Goal: Task Accomplishment & Management: Complete application form

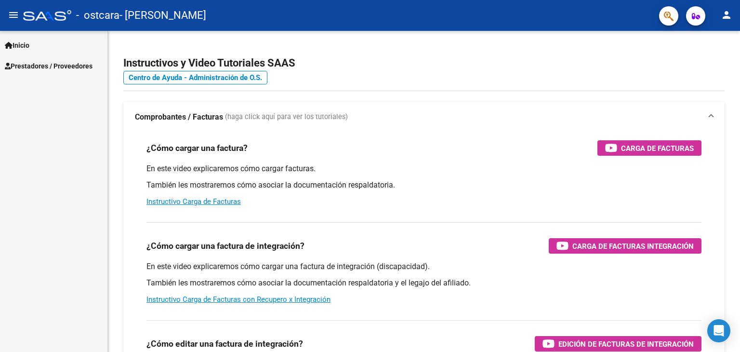
click at [25, 45] on span "Inicio" at bounding box center [17, 45] width 25 height 11
click at [48, 105] on span "Prestadores / Proveedores" at bounding box center [49, 107] width 88 height 11
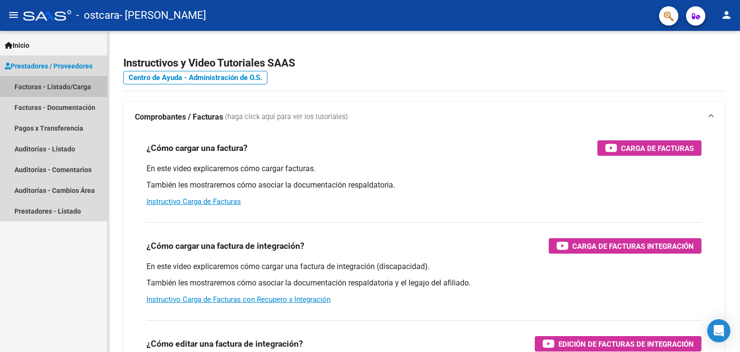
click at [54, 90] on link "Facturas - Listado/Carga" at bounding box center [53, 86] width 107 height 21
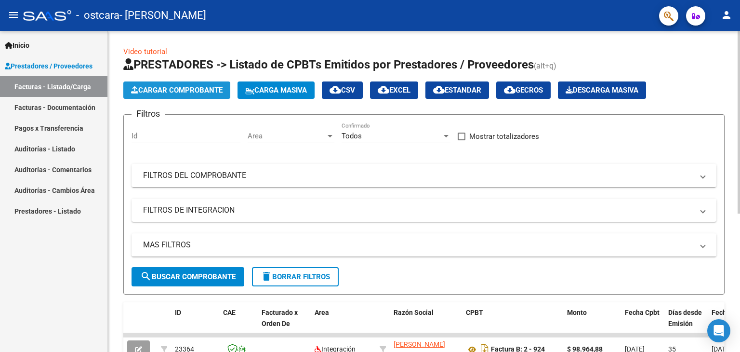
click at [187, 90] on span "Cargar Comprobante" at bounding box center [177, 90] width 92 height 9
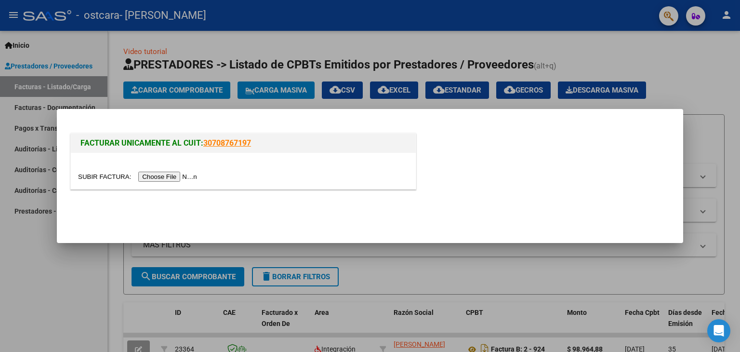
click at [162, 175] on input "file" at bounding box center [139, 177] width 122 height 10
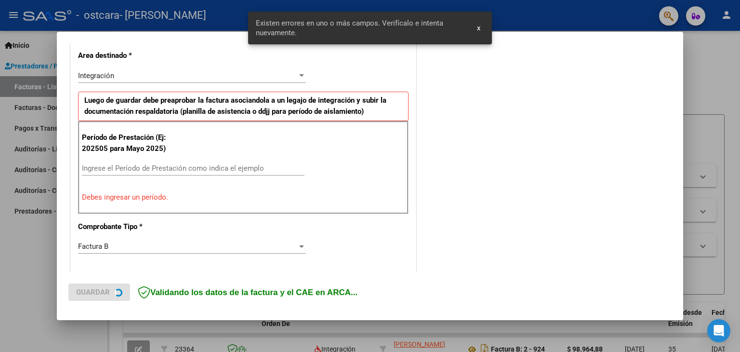
scroll to position [220, 0]
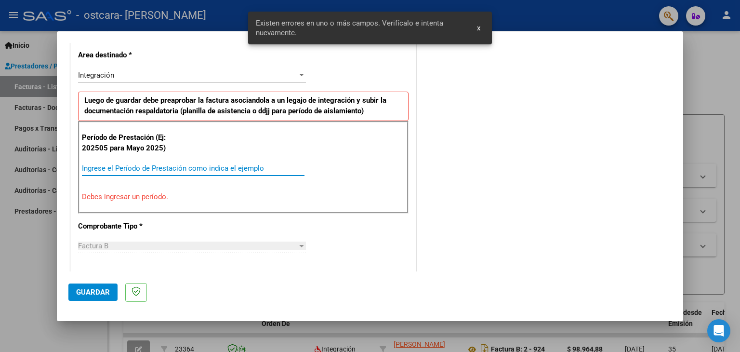
click at [183, 165] on input "Ingrese el Período de Prestación como indica el ejemplo" at bounding box center [193, 168] width 223 height 9
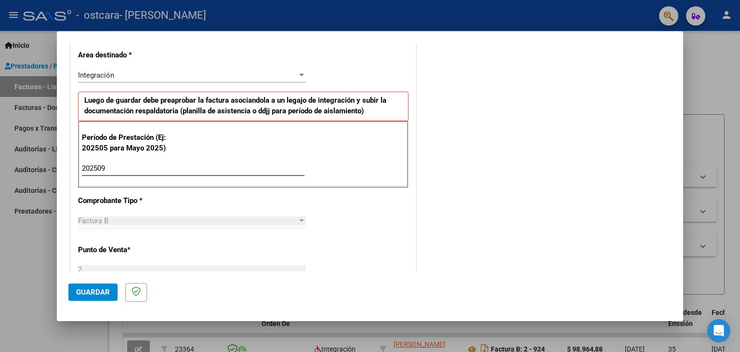
type input "202509"
click at [96, 292] on span "Guardar" at bounding box center [93, 292] width 34 height 9
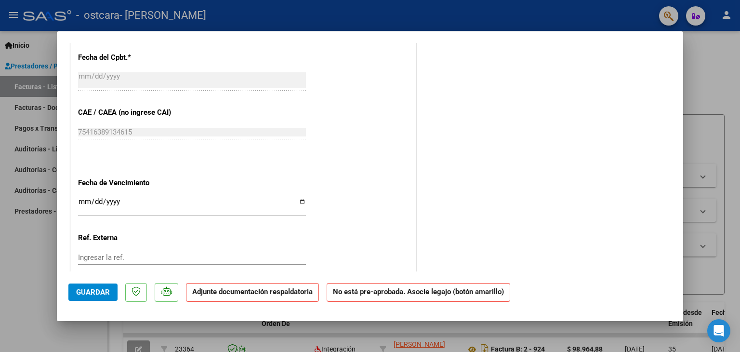
scroll to position [607, 0]
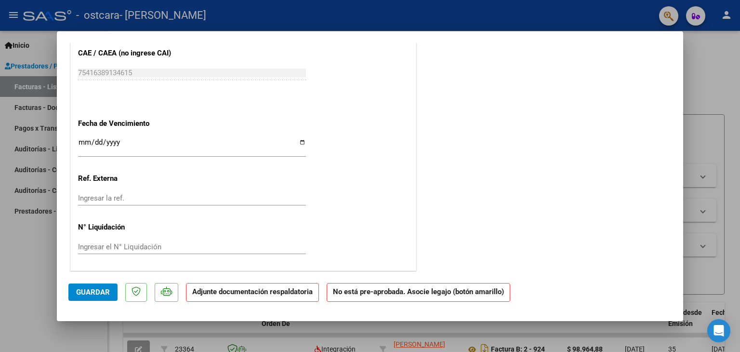
click at [302, 143] on input "Ingresar la fecha" at bounding box center [192, 145] width 228 height 15
click at [302, 139] on input "2025-10-19" at bounding box center [192, 145] width 228 height 15
type input "2025-10-20"
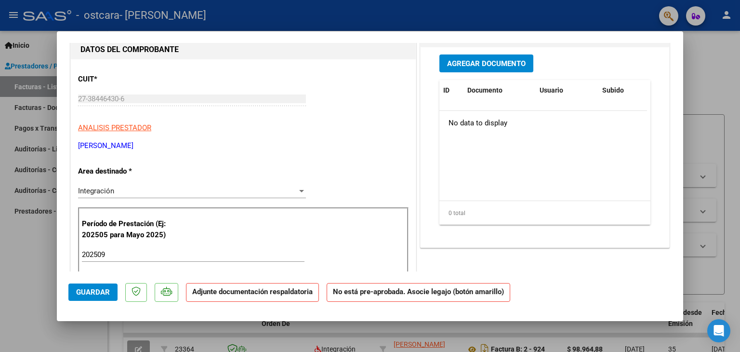
scroll to position [0, 0]
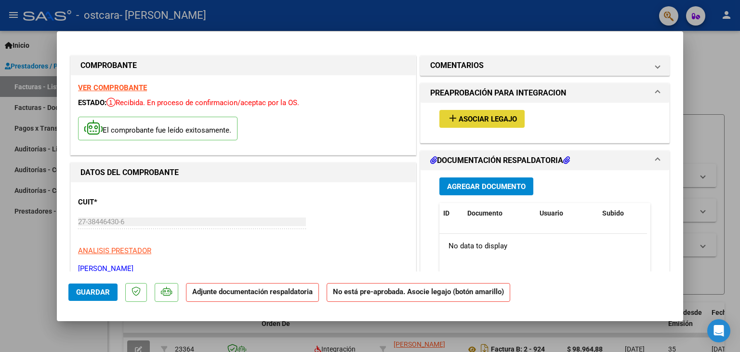
click at [492, 119] on span "Asociar Legajo" at bounding box center [488, 119] width 58 height 9
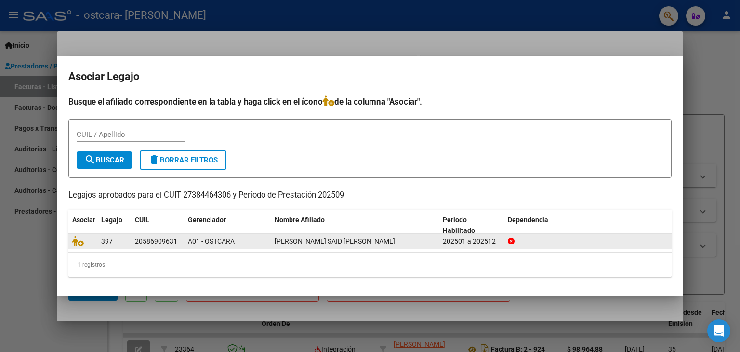
click at [133, 242] on datatable-body-cell "20586909631" at bounding box center [157, 241] width 53 height 15
click at [446, 239] on div "202501 a 202512" at bounding box center [471, 241] width 57 height 11
click at [119, 241] on div "397" at bounding box center [114, 241] width 26 height 11
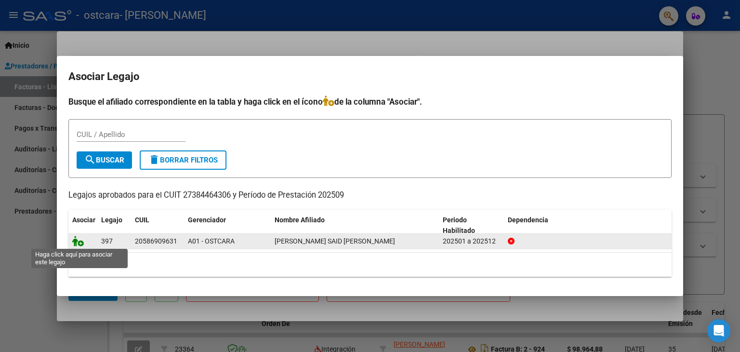
click at [79, 243] on icon at bounding box center [78, 241] width 12 height 11
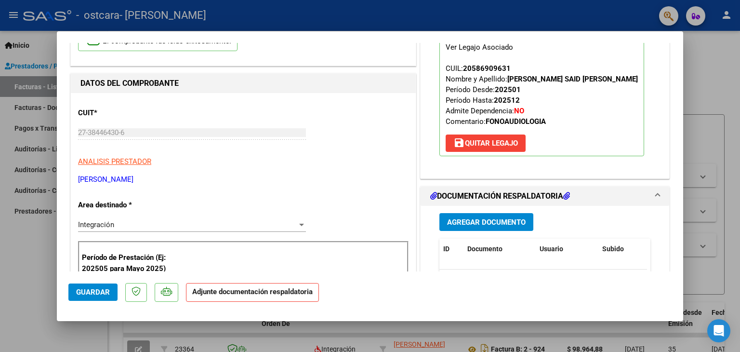
scroll to position [193, 0]
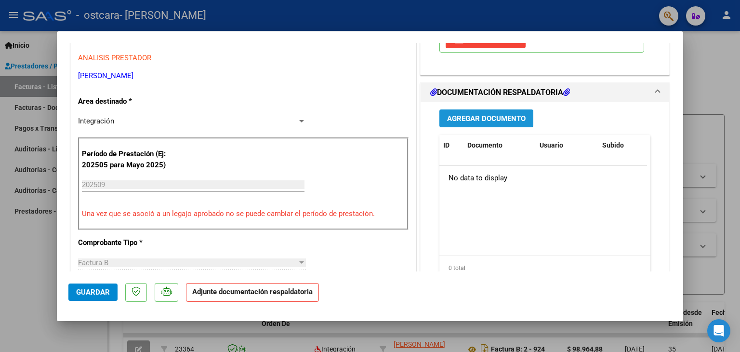
click at [478, 120] on span "Agregar Documento" at bounding box center [486, 118] width 79 height 9
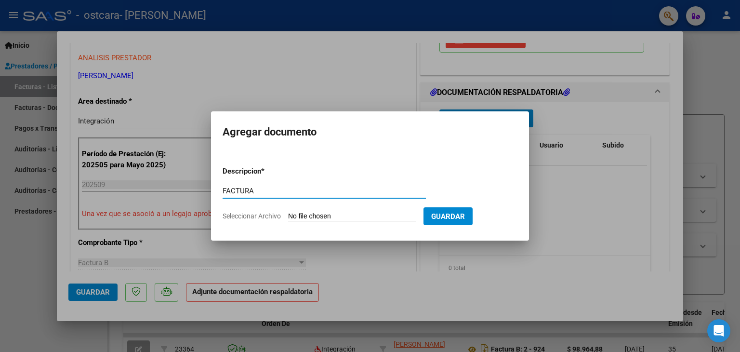
type input "FACTURA"
click at [463, 215] on span "Guardar" at bounding box center [448, 216] width 34 height 9
click at [399, 215] on input "Seleccionar Archivo" at bounding box center [352, 216] width 128 height 9
type input "C:\fakepath\27384464306_006_00002_00000958.pdf"
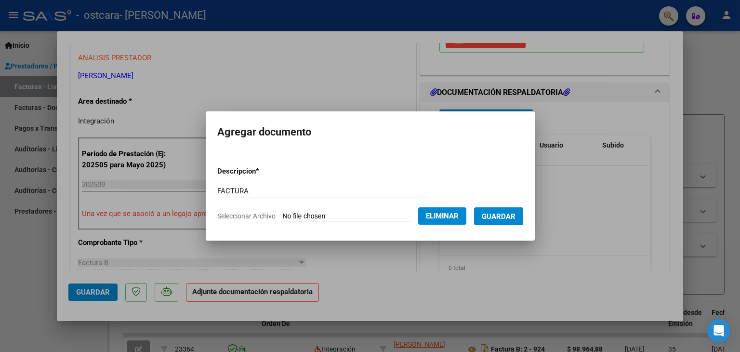
click at [522, 221] on button "Guardar" at bounding box center [498, 216] width 49 height 18
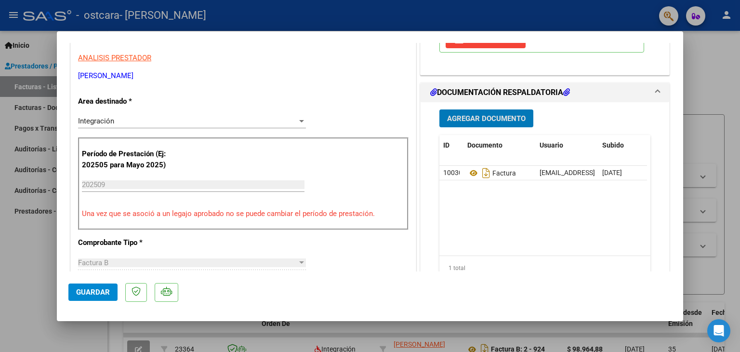
click at [495, 125] on button "Agregar Documento" at bounding box center [486, 118] width 94 height 18
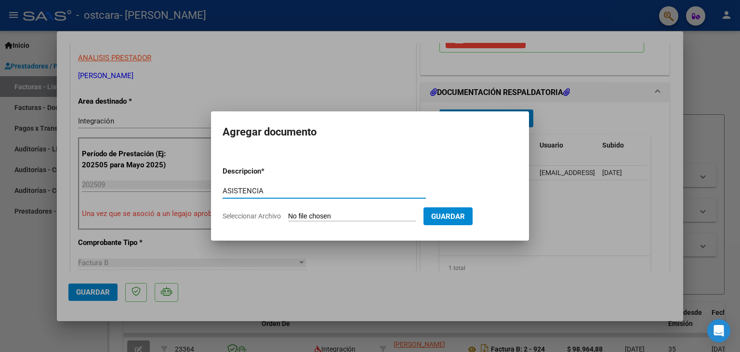
type input "ASISTENCIA"
click at [397, 213] on input "Seleccionar Archivo" at bounding box center [352, 216] width 128 height 9
type input "C:\fakepath\CamScanner 10-10-2025 09.32.pdf"
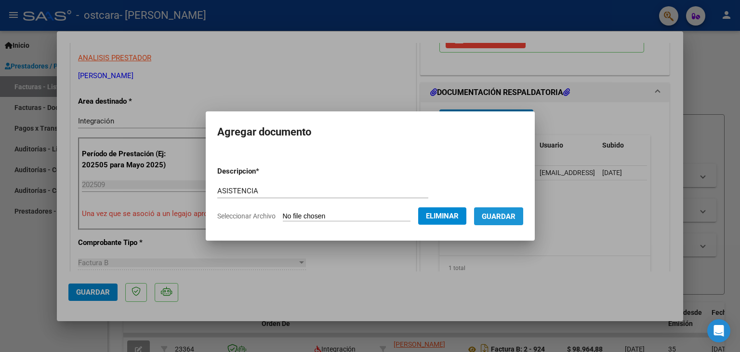
click at [497, 218] on span "Guardar" at bounding box center [499, 216] width 34 height 9
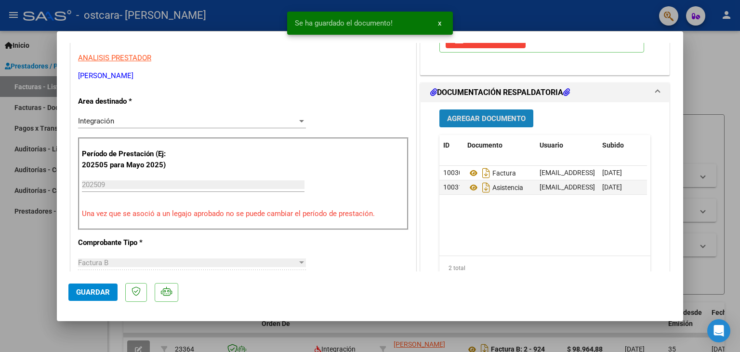
click at [490, 114] on span "Agregar Documento" at bounding box center [486, 118] width 79 height 9
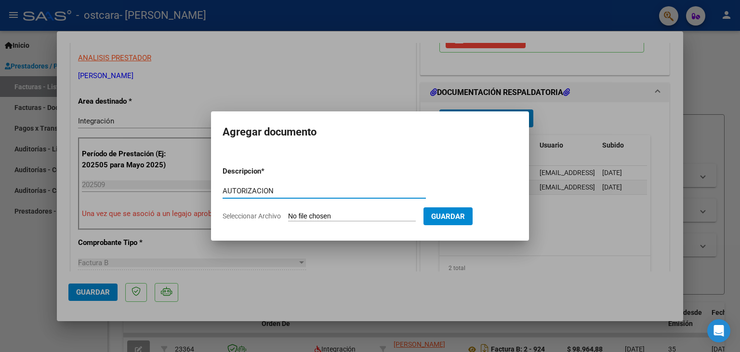
type input "AUTORIZACION"
click at [364, 212] on app-file-uploader "Seleccionar Archivo" at bounding box center [323, 216] width 201 height 9
click at [365, 212] on app-file-uploader "Seleccionar Archivo" at bounding box center [323, 216] width 201 height 9
click at [356, 217] on input "Seleccionar Archivo" at bounding box center [352, 216] width 128 height 9
click at [343, 212] on app-file-uploader "Seleccionar Archivo" at bounding box center [323, 216] width 201 height 9
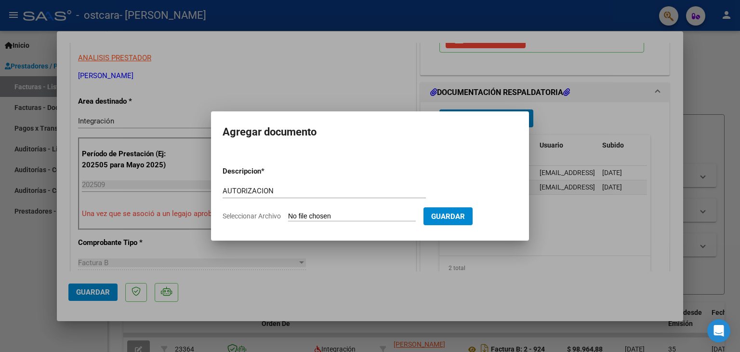
click at [343, 212] on app-file-uploader "Seleccionar Archivo" at bounding box center [323, 216] width 201 height 9
click at [341, 215] on input "Seleccionar Archivo" at bounding box center [352, 216] width 128 height 9
type input "C:\fakepath\AUT GARCIA FONO (5).pdf"
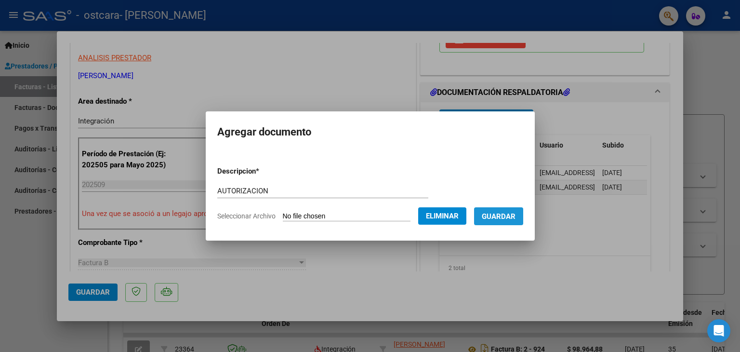
click at [499, 213] on span "Guardar" at bounding box center [499, 216] width 34 height 9
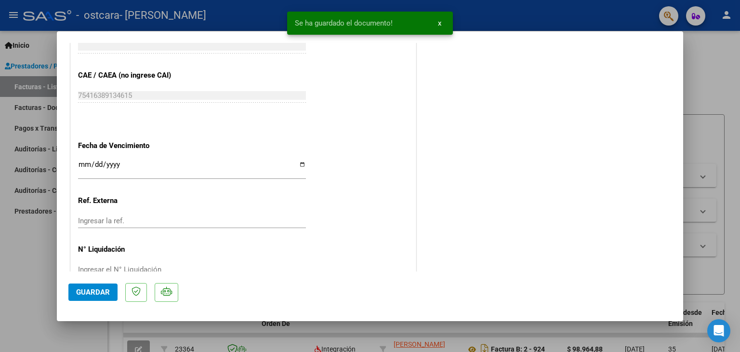
scroll to position [633, 0]
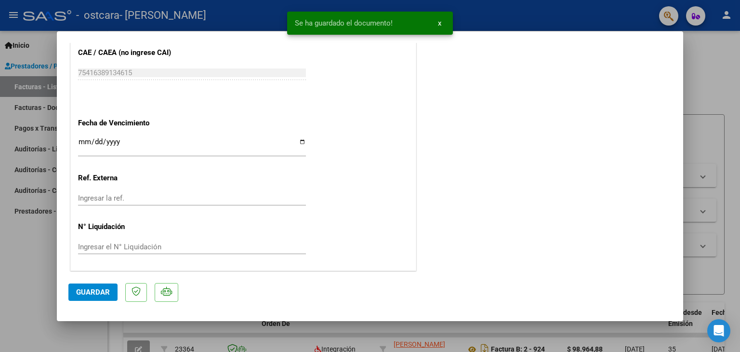
click at [96, 293] on span "Guardar" at bounding box center [93, 292] width 34 height 9
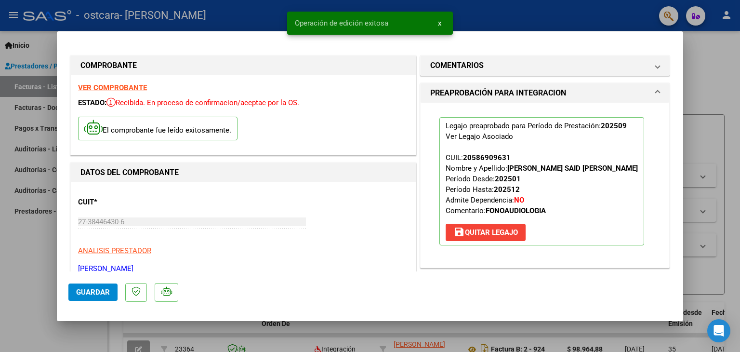
scroll to position [289, 0]
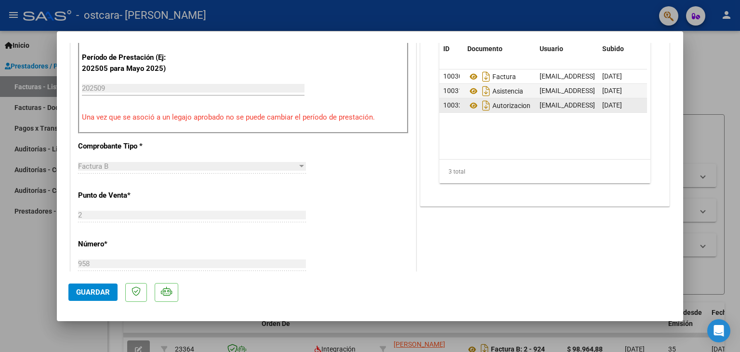
type input "$ 0,00"
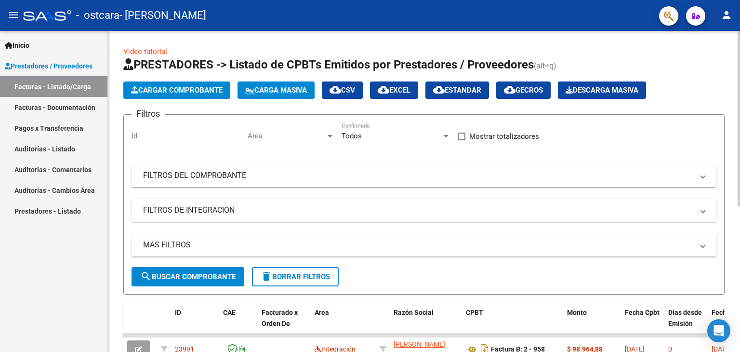
scroll to position [145, 0]
